Goal: Register for event/course

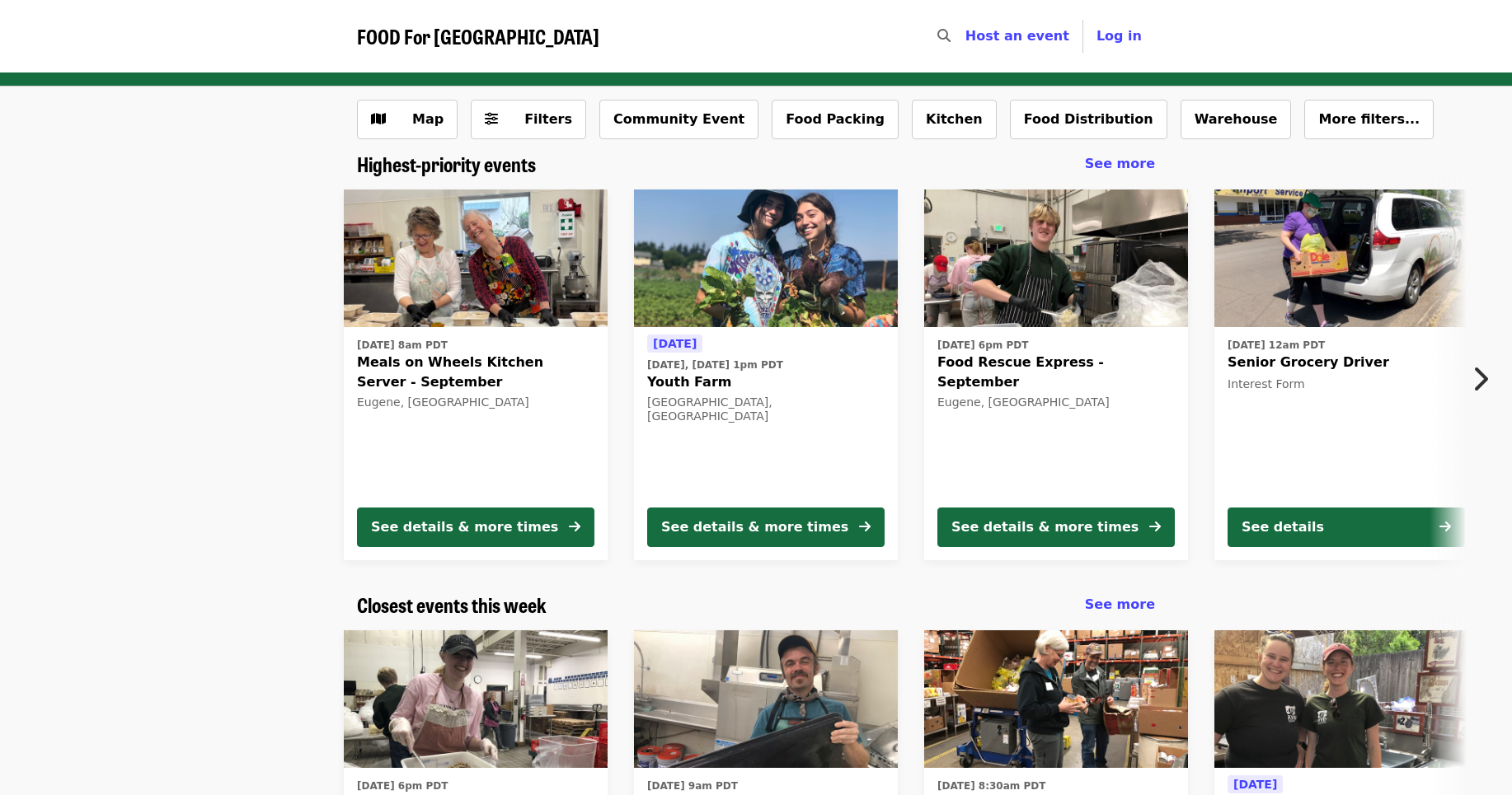
click at [509, 301] on img at bounding box center [476, 259] width 264 height 138
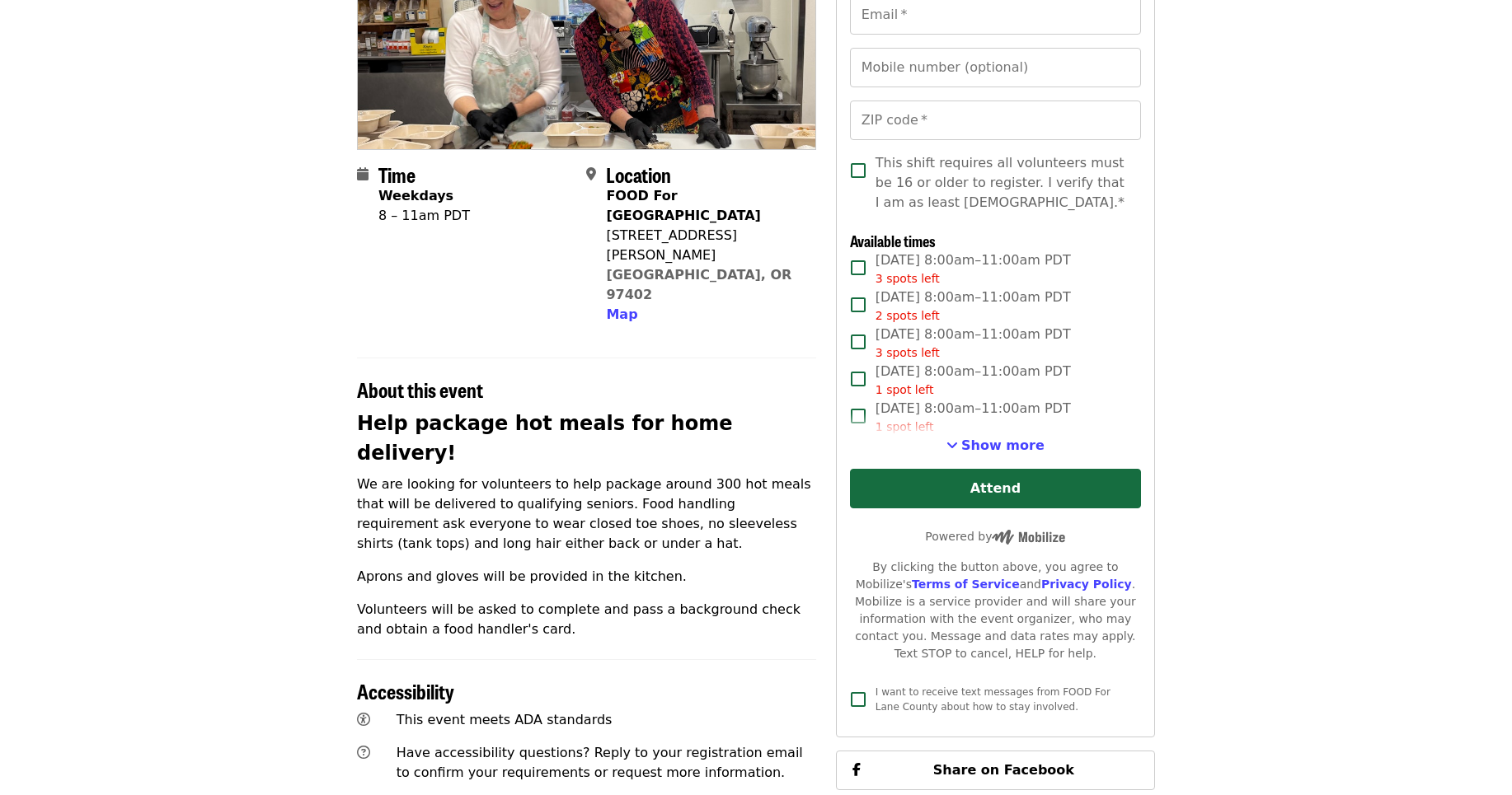
scroll to position [248, 0]
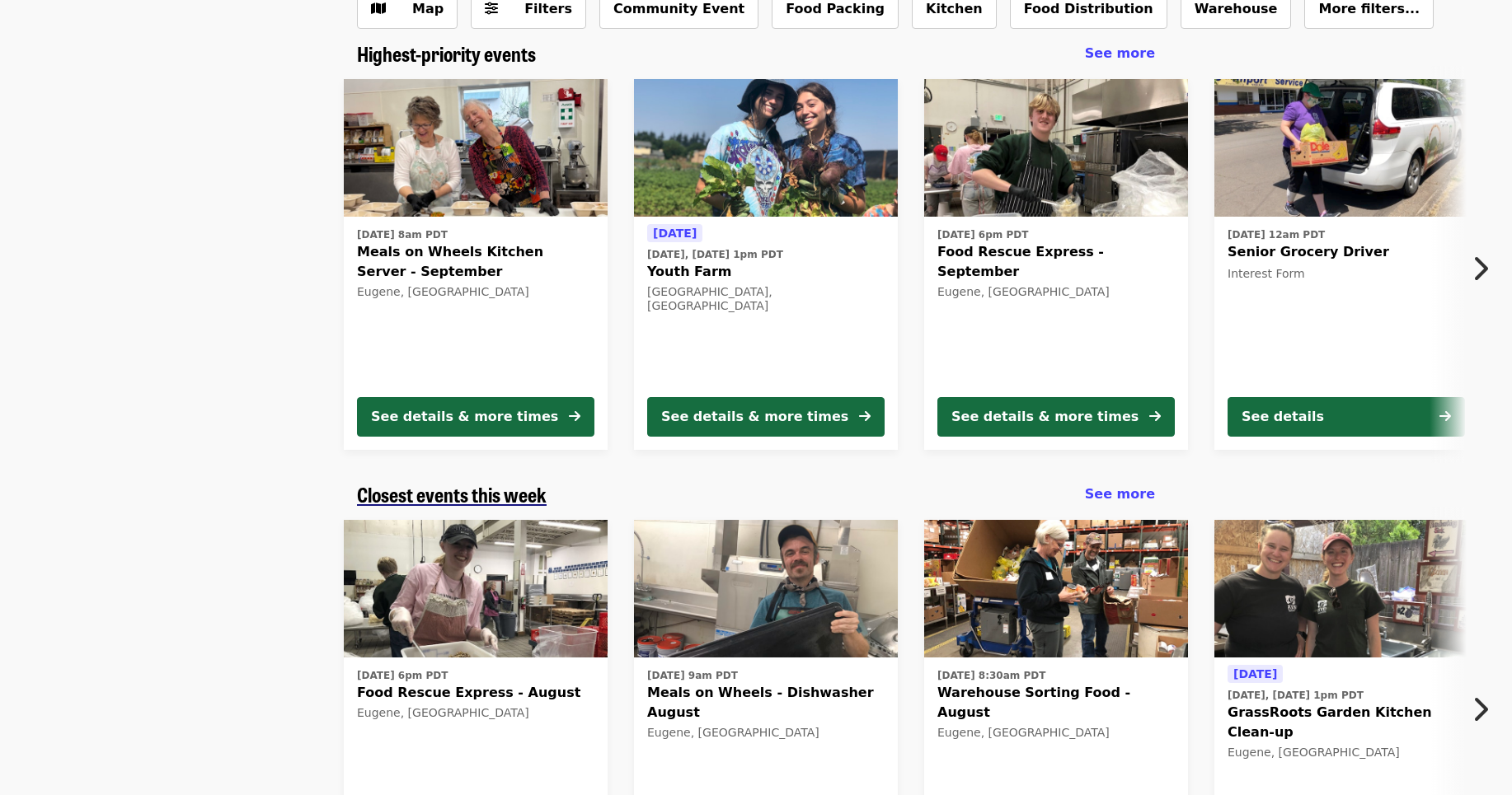
scroll to position [83, 0]
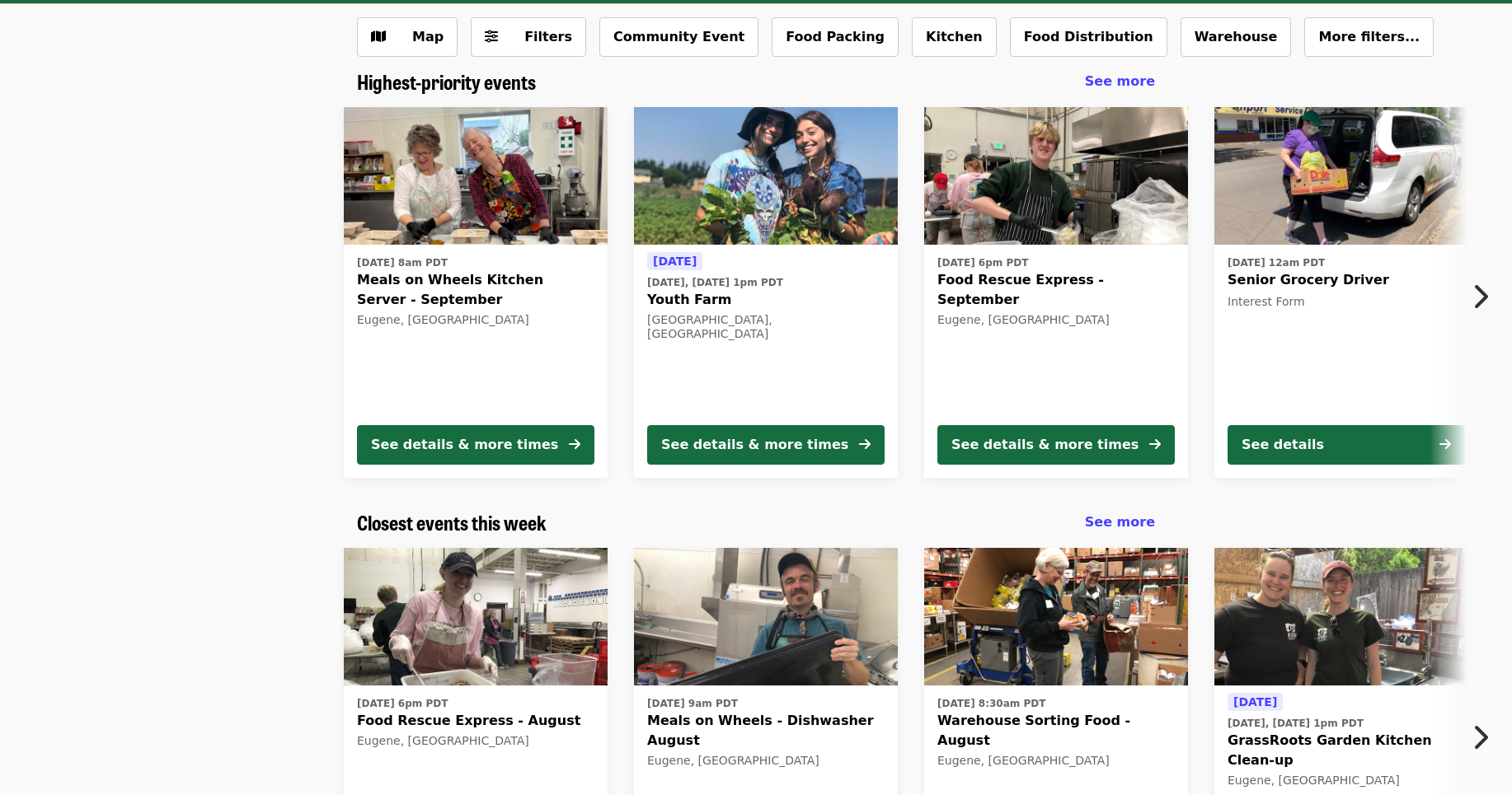
click at [1085, 215] on img at bounding box center [1056, 176] width 264 height 138
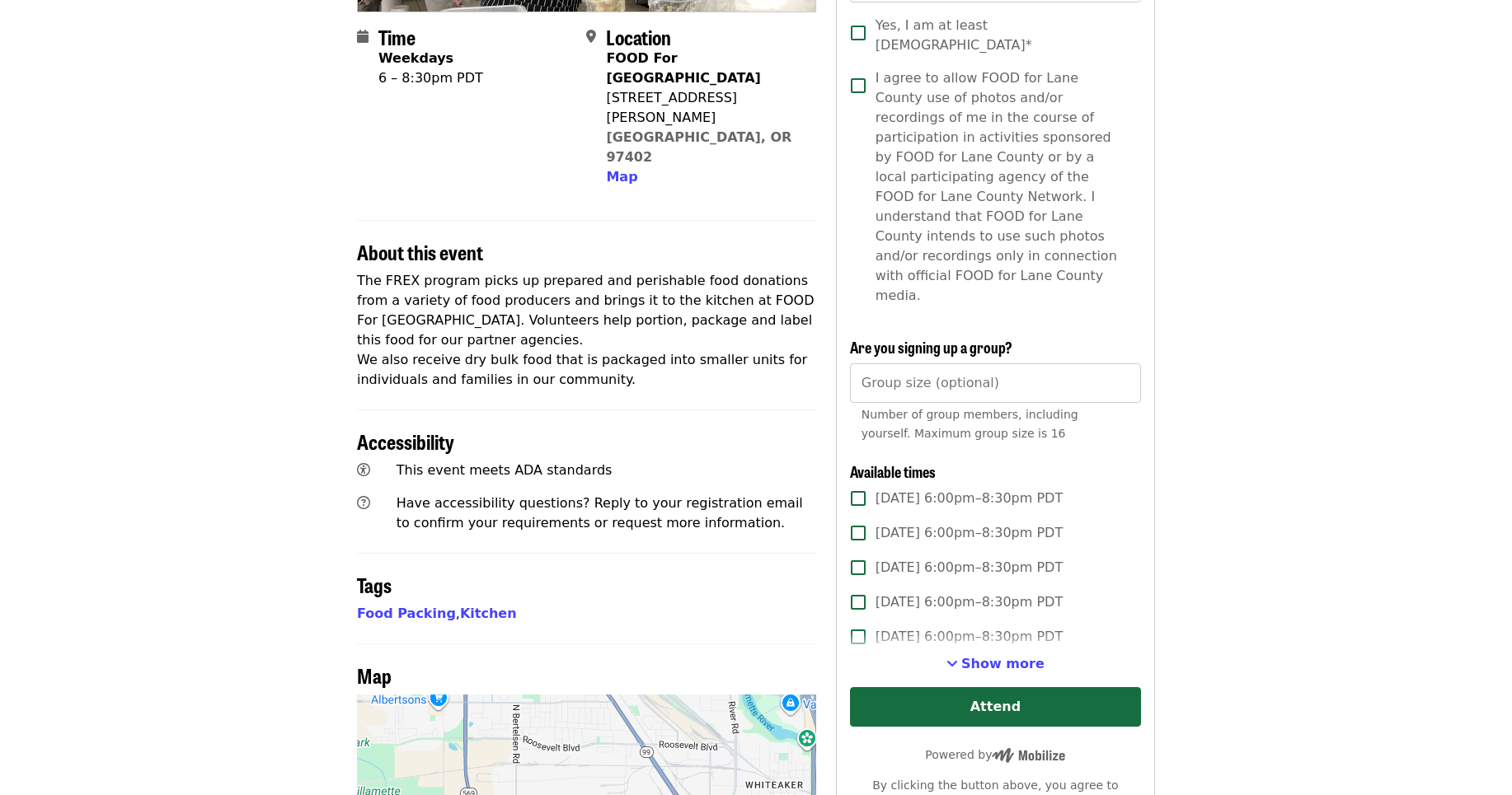
scroll to position [412, 0]
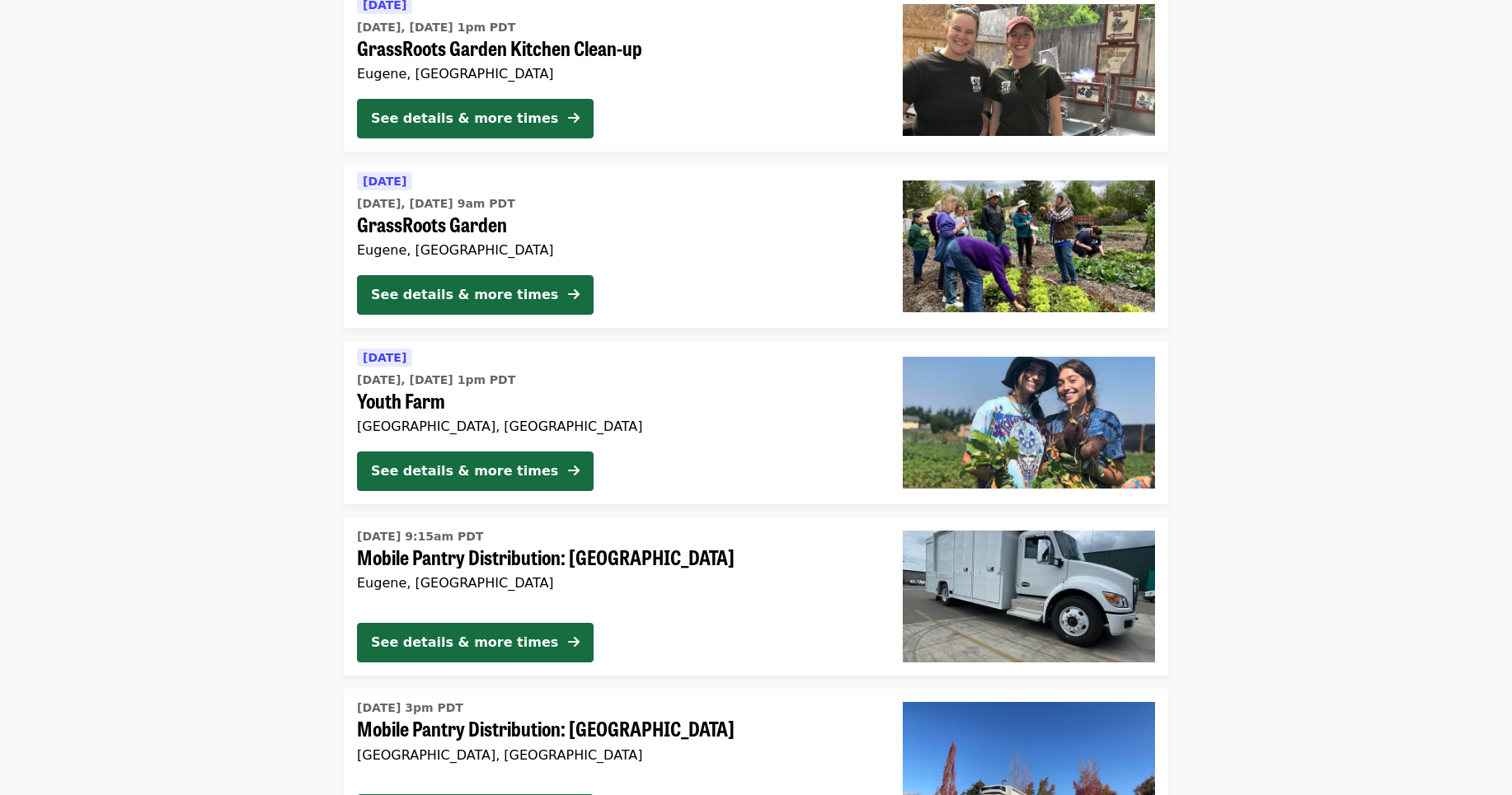
scroll to position [4038, 0]
